Goal: Task Accomplishment & Management: Complete application form

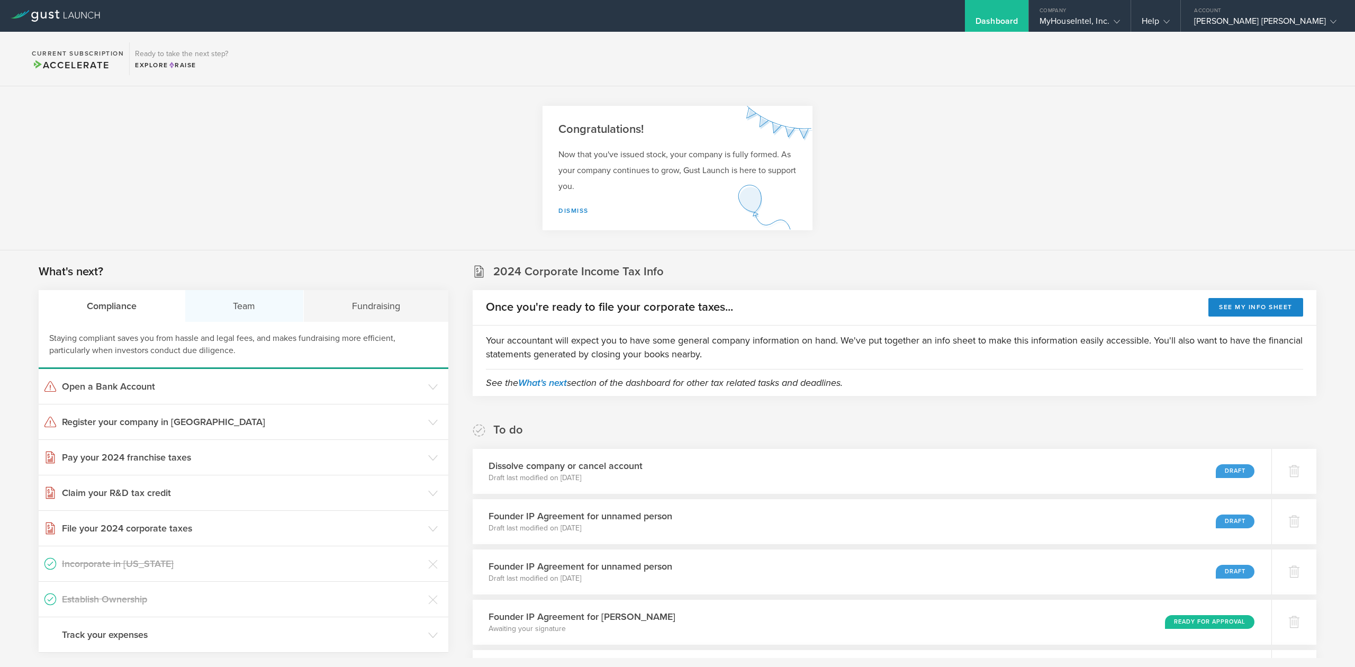
click at [258, 304] on div "Team" at bounding box center [244, 306] width 119 height 32
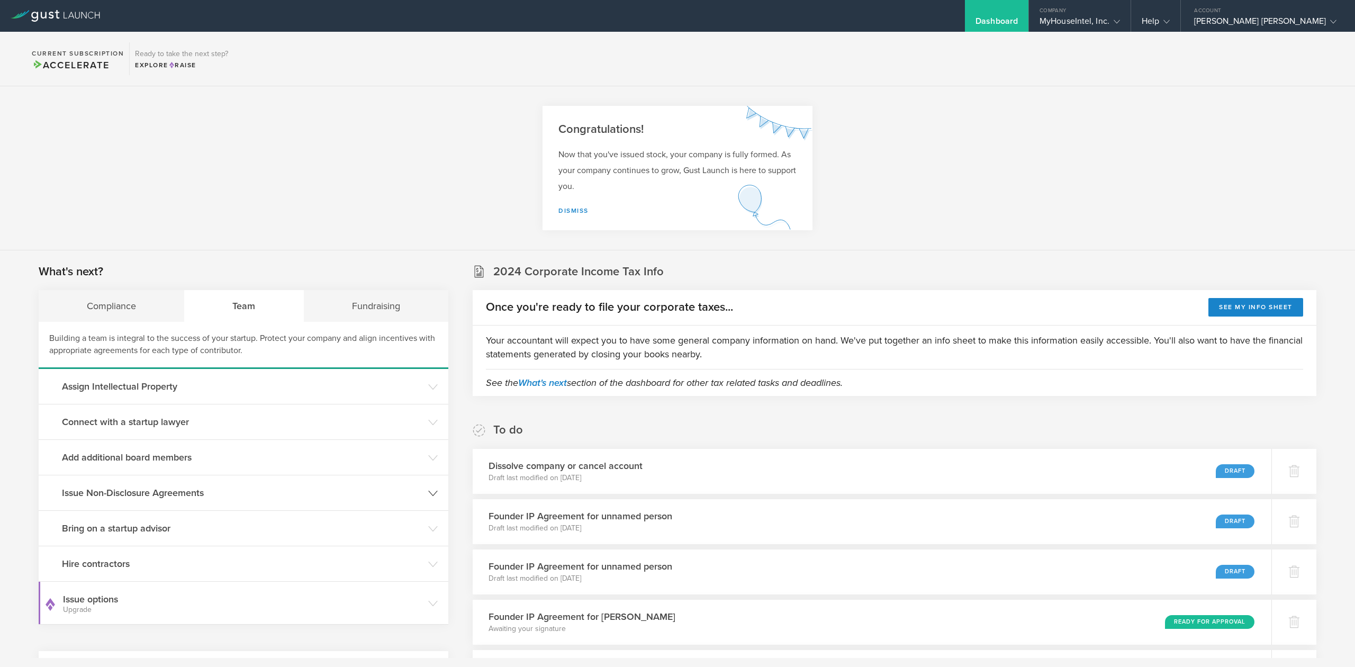
click at [162, 489] on h3 "Issue Non-Disclosure Agreements" at bounding box center [242, 493] width 361 height 14
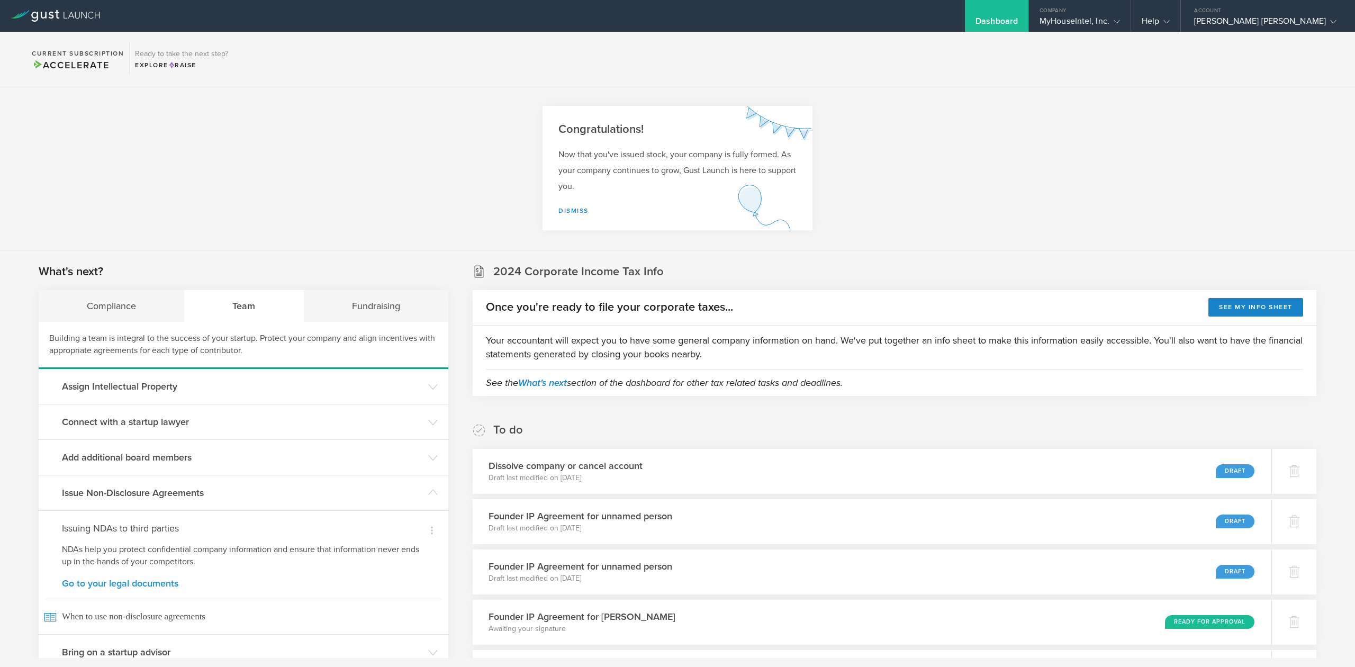
click at [143, 582] on link "Go to your legal documents" at bounding box center [243, 584] width 363 height 10
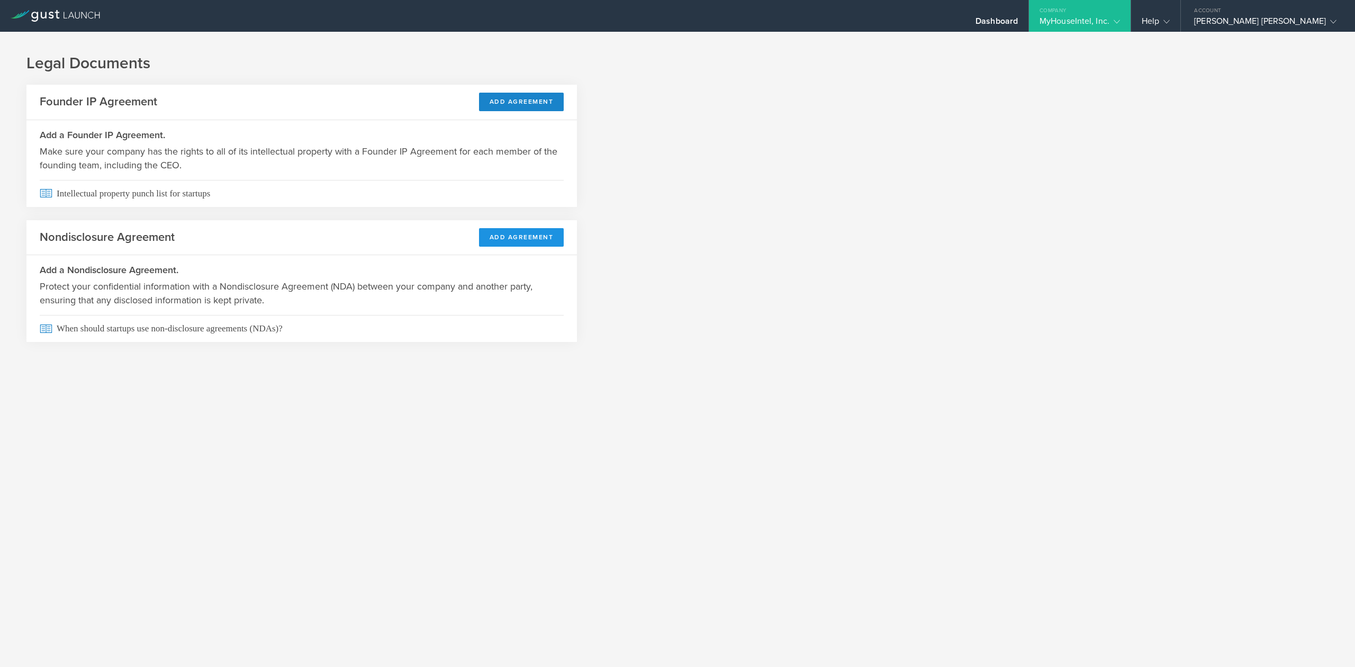
click at [528, 240] on button "Add Agreement" at bounding box center [521, 237] width 85 height 19
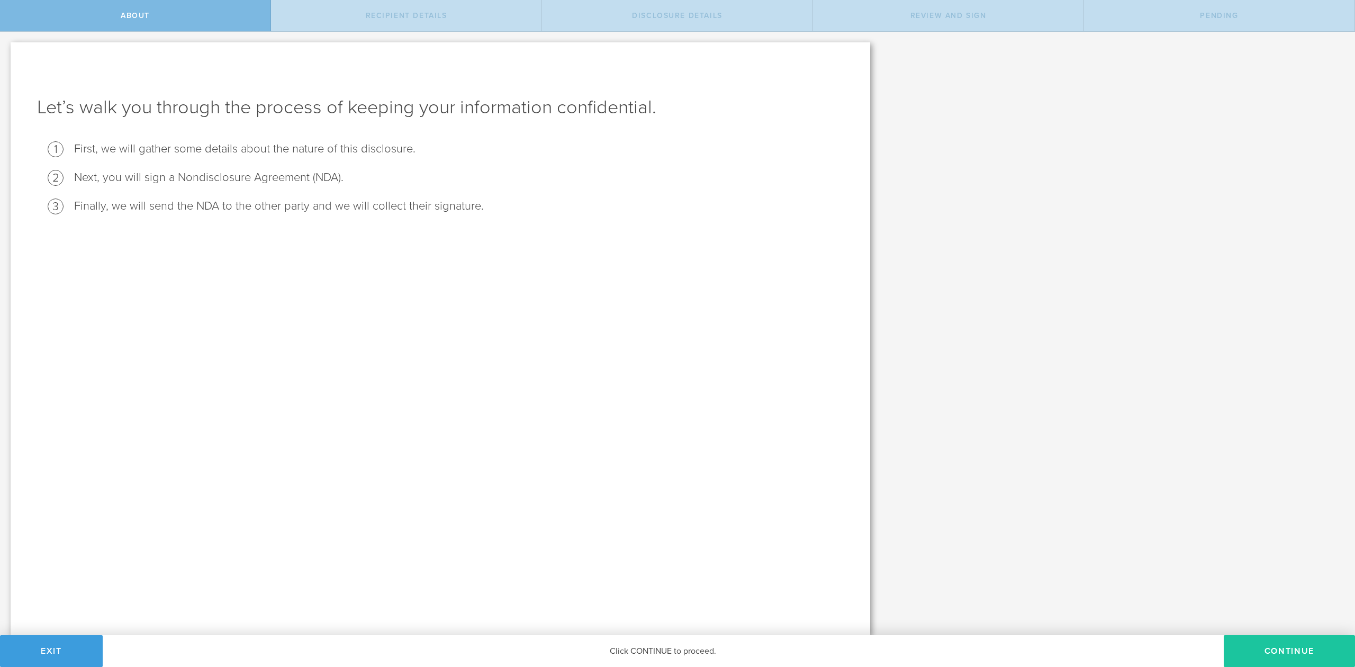
click at [1328, 648] on button "Continue" at bounding box center [1289, 651] width 131 height 32
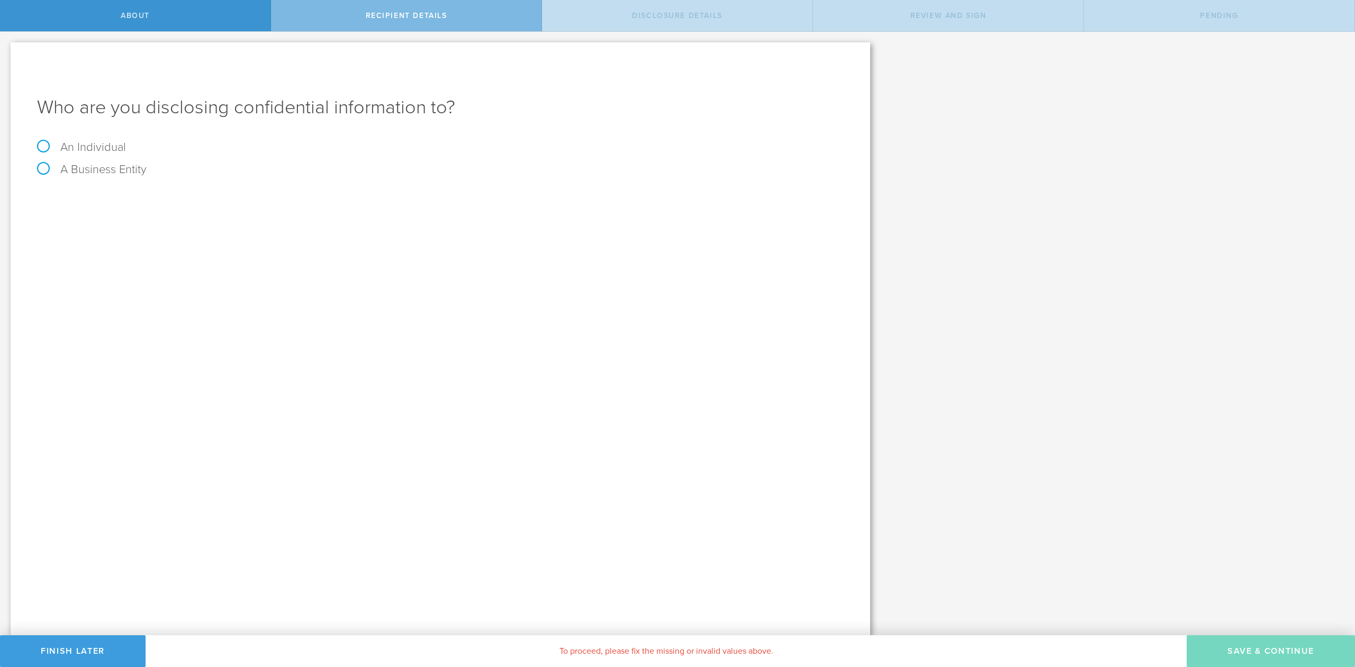
click at [107, 146] on label "An Individual" at bounding box center [81, 147] width 89 height 14
click at [7, 49] on input "An Individual" at bounding box center [3, 40] width 7 height 17
radio input "true"
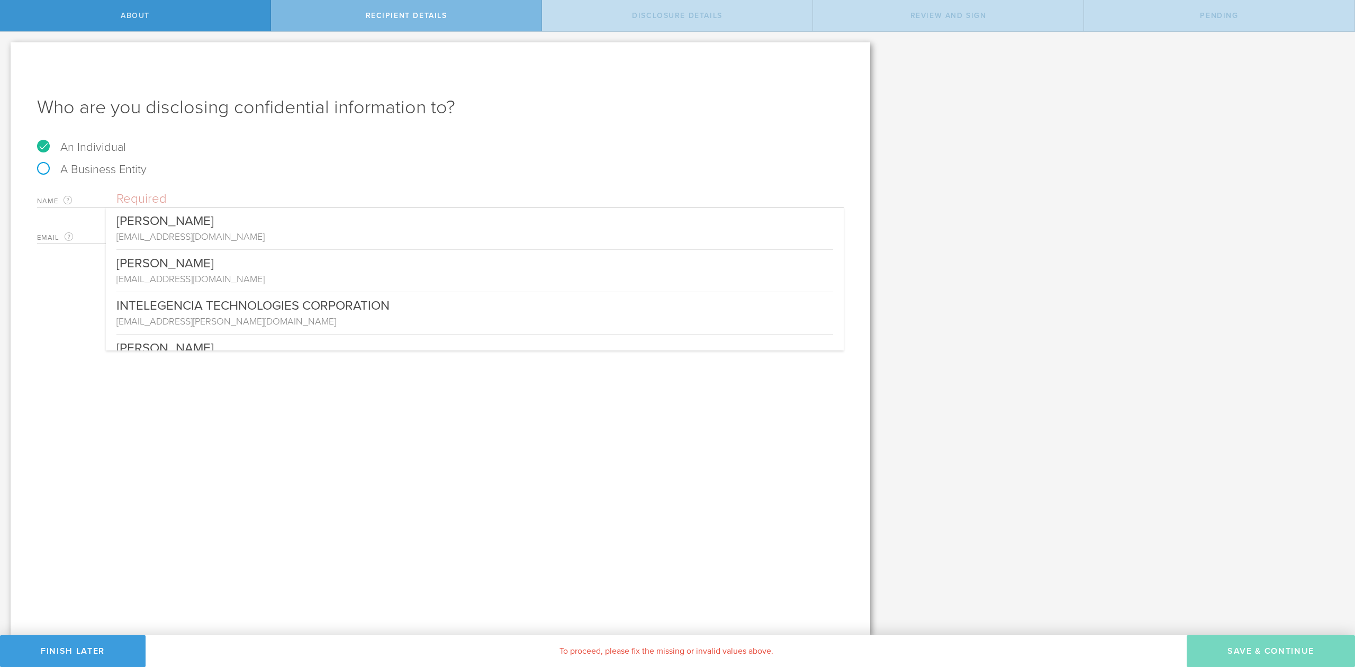
click at [164, 196] on input "text" at bounding box center [479, 199] width 727 height 16
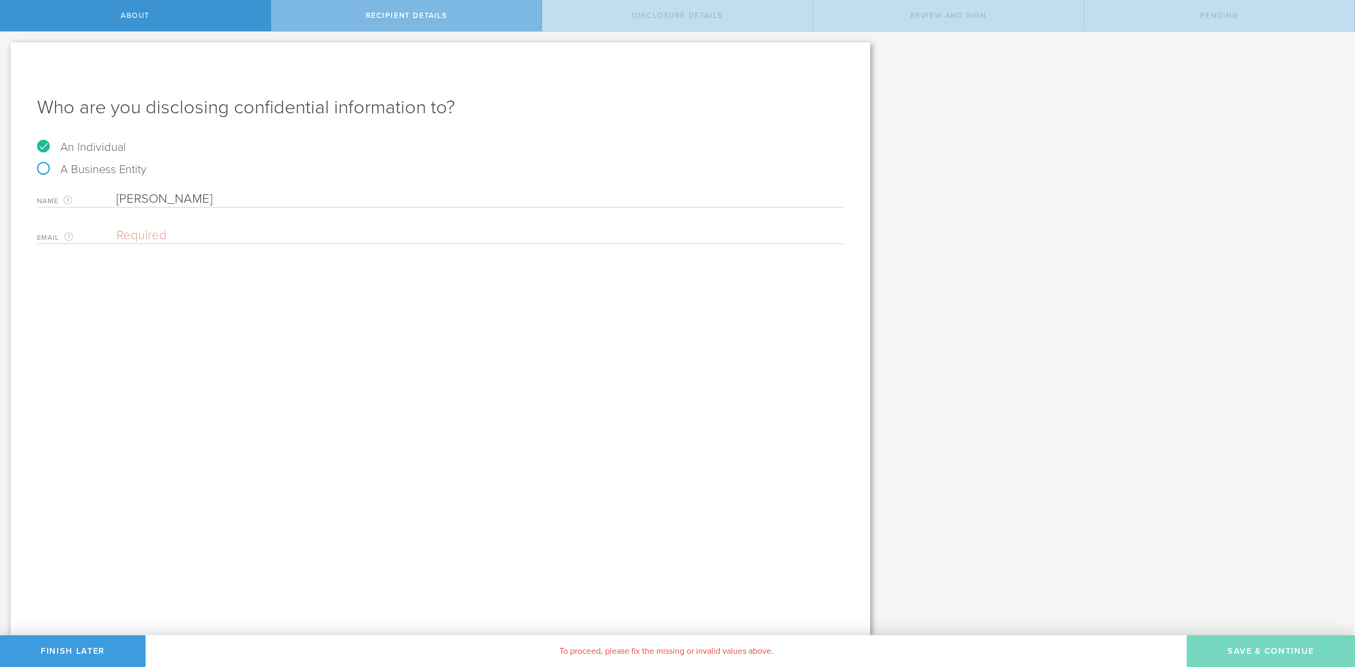
type input "Joel Silverman"
paste input "jesilverman@gmail.com"
type input "jesilverman@gmail.com"
click at [1243, 652] on button "Save & Continue" at bounding box center [1271, 651] width 168 height 32
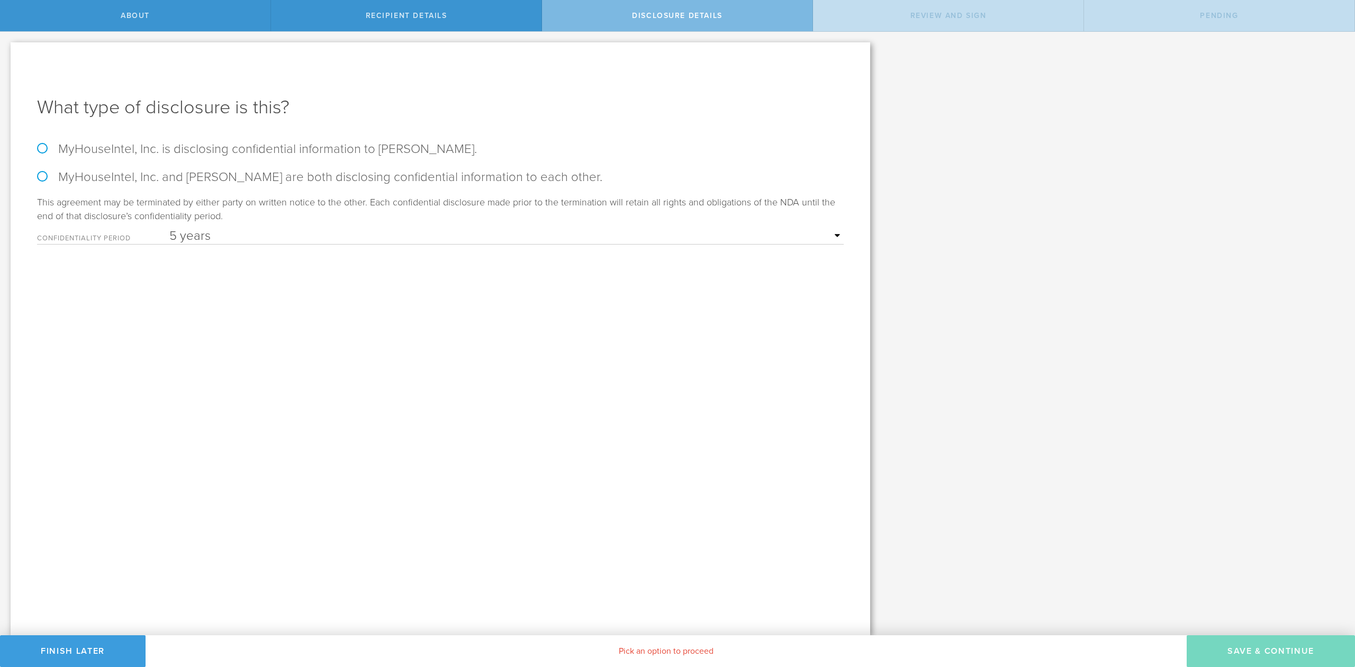
select select "string:3 years"
click at [45, 149] on label "MyHouseIntel, Inc. is disclosing confidential information to Joel Silverman." at bounding box center [440, 148] width 807 height 15
click at [7, 54] on input "MyHouseIntel, Inc. is disclosing confidential information to Joel Silverman." at bounding box center [3, 43] width 7 height 22
radio input "true"
click at [98, 173] on label "MyHouseIntel, Inc. and Joel Silverman are both disclosing confidential informat…" at bounding box center [440, 176] width 807 height 15
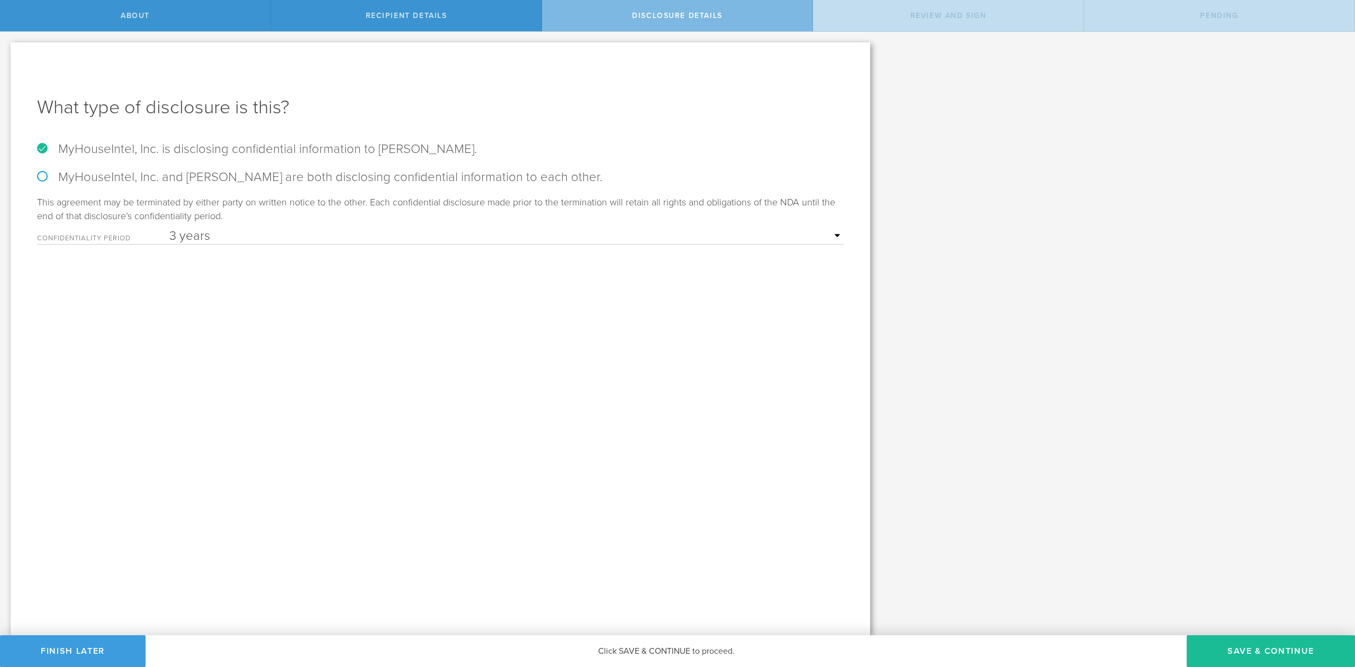
click at [7, 54] on input "MyHouseIntel, Inc. and Joel Silverman are both disclosing confidential informat…" at bounding box center [3, 43] width 7 height 22
radio input "true"
click at [1237, 657] on button "Save & Continue" at bounding box center [1271, 651] width 168 height 32
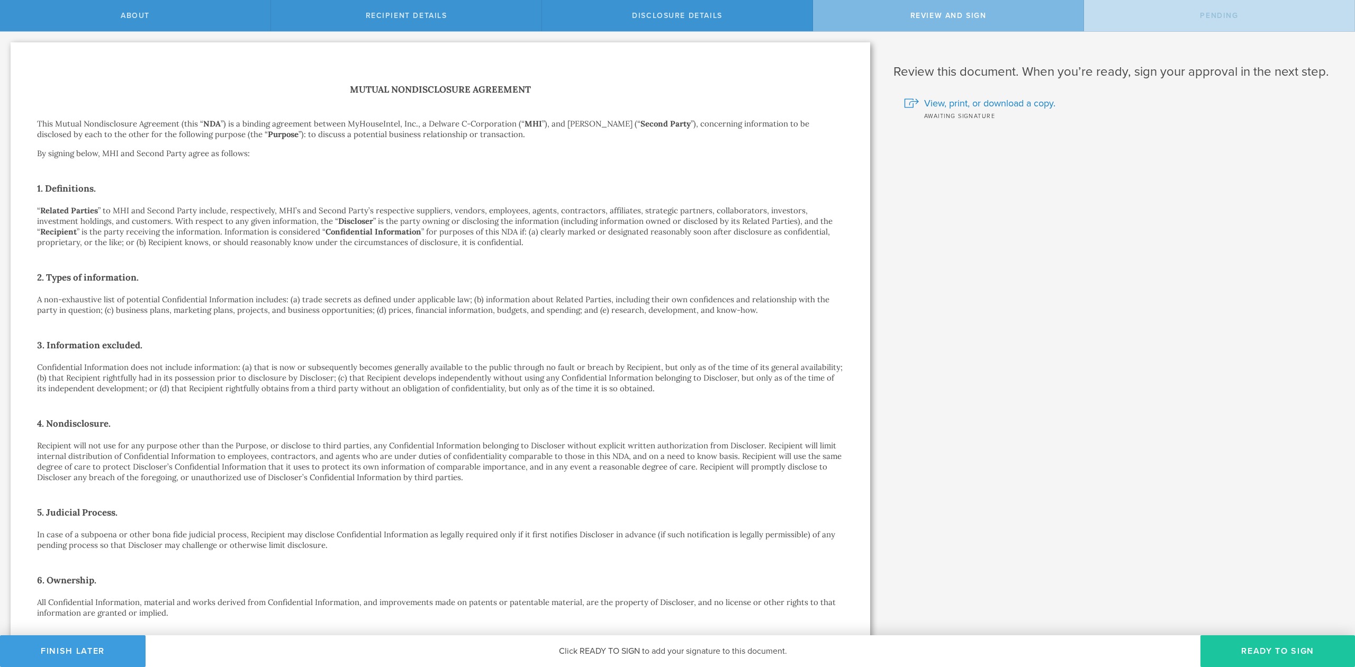
click at [1260, 648] on button "Ready to Sign" at bounding box center [1278, 651] width 155 height 32
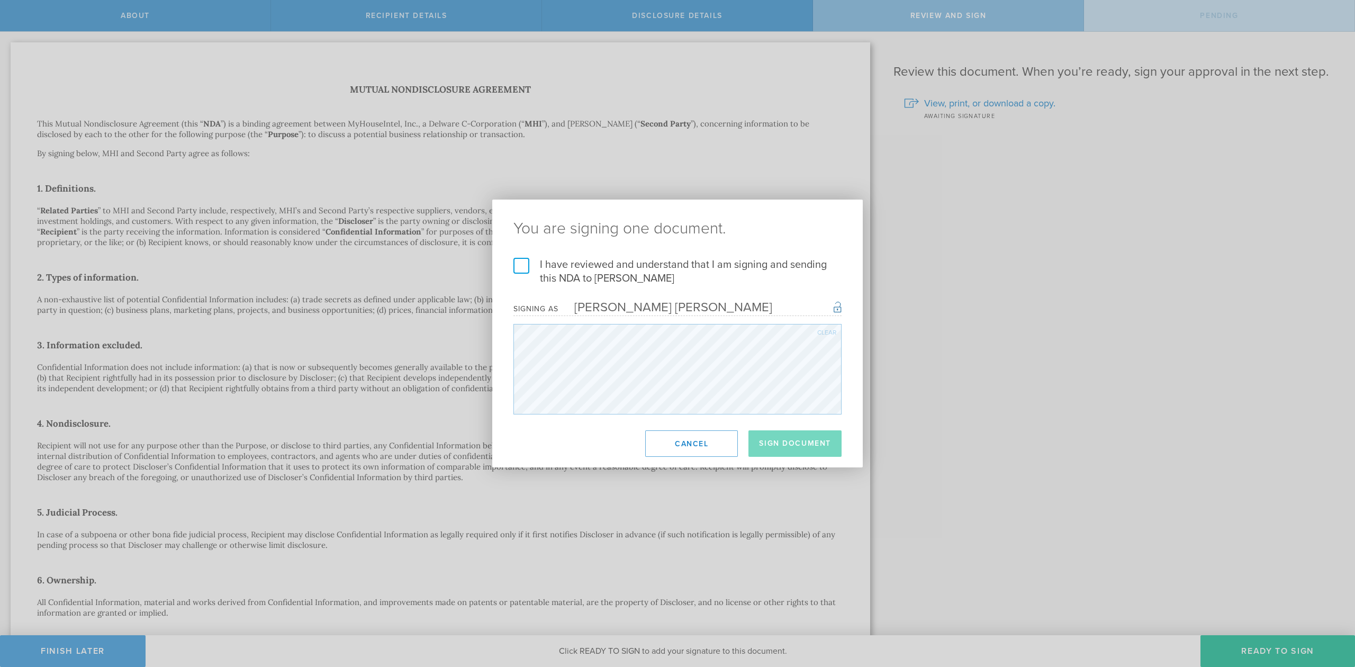
click at [516, 264] on label "I have reviewed and understand that I am signing and sending this NDA to Joel S…" at bounding box center [678, 272] width 328 height 28
click at [0, 0] on input "I have reviewed and understand that I am signing and sending this NDA to Joel S…" at bounding box center [0, 0] width 0 height 0
click at [806, 440] on button "Sign Document" at bounding box center [795, 443] width 93 height 26
